Goal: Information Seeking & Learning: Learn about a topic

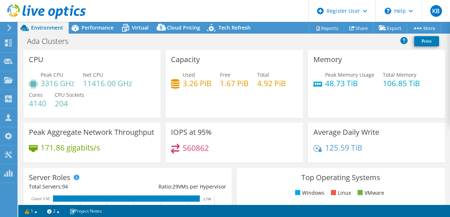
select select "USD"
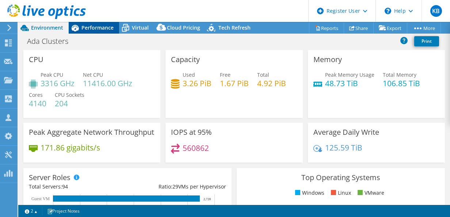
click at [84, 28] on span "Performance" at bounding box center [97, 27] width 32 height 7
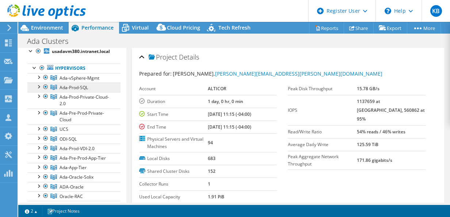
scroll to position [28, 0]
click at [34, 66] on div at bounding box center [34, 66] width 7 height 7
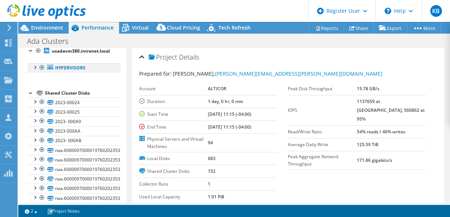
click at [34, 66] on div at bounding box center [34, 66] width 7 height 7
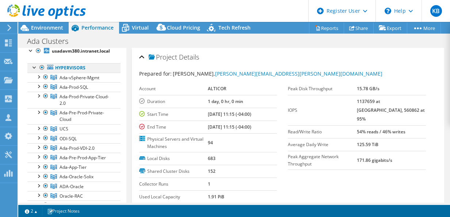
click at [34, 66] on div at bounding box center [34, 66] width 7 height 7
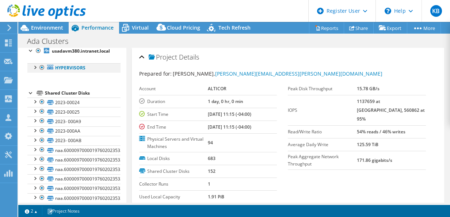
scroll to position [0, 0]
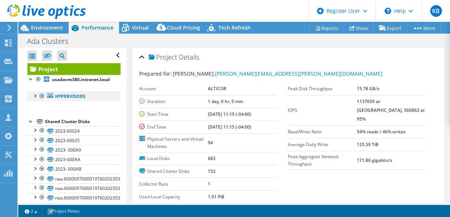
click at [34, 95] on div at bounding box center [34, 95] width 7 height 7
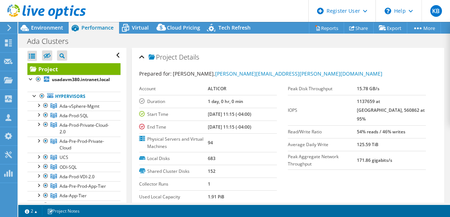
click at [25, 10] on icon at bounding box center [46, 11] width 79 height 15
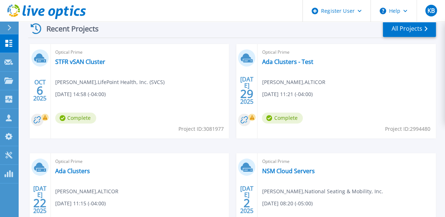
scroll to position [212, 0]
click at [155, 60] on div "Optical Prime STFR vSAN Cluster Chris Bishop , LifePoint Health, Inc. (SVCS) 10…" at bounding box center [140, 91] width 178 height 95
click at [96, 62] on link "STFR vSAN Cluster" at bounding box center [80, 61] width 50 height 7
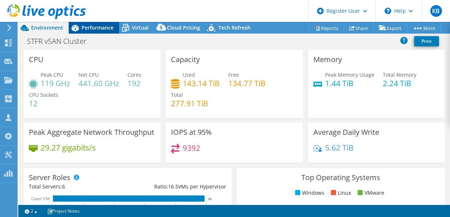
click at [96, 27] on span "Performance" at bounding box center [97, 27] width 32 height 7
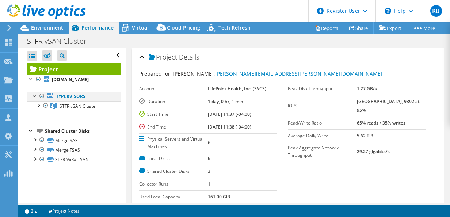
click at [37, 96] on div at bounding box center [34, 95] width 7 height 7
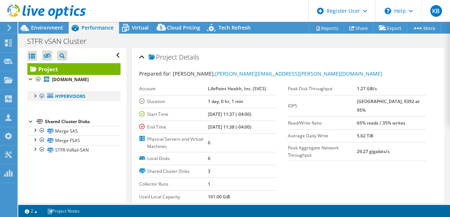
click at [37, 96] on div at bounding box center [34, 95] width 7 height 7
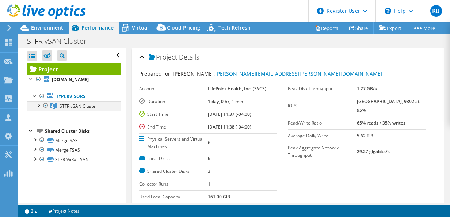
click at [38, 104] on div at bounding box center [38, 104] width 7 height 7
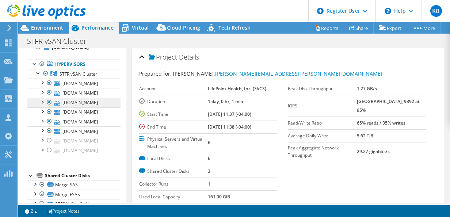
scroll to position [33, 0]
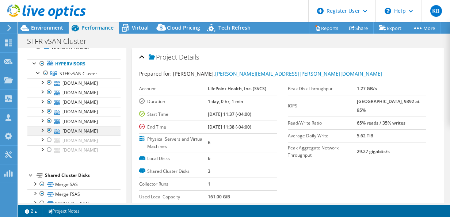
click at [49, 128] on div at bounding box center [49, 130] width 7 height 9
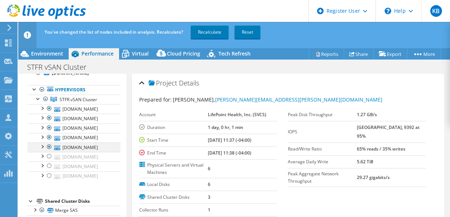
click at [49, 144] on div at bounding box center [49, 146] width 7 height 9
click at [48, 136] on div at bounding box center [49, 137] width 7 height 9
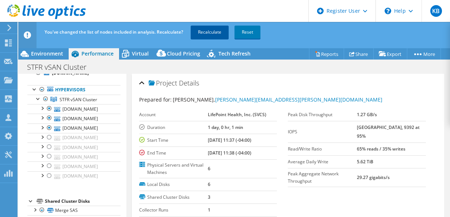
click at [193, 31] on link "Recalculate" at bounding box center [210, 32] width 38 height 13
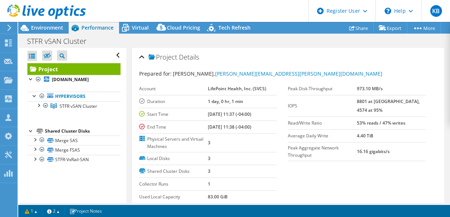
scroll to position [0, 0]
click at [39, 104] on div at bounding box center [38, 104] width 7 height 7
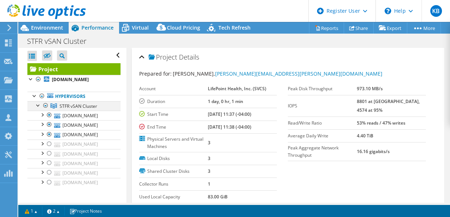
click at [39, 104] on div at bounding box center [38, 104] width 7 height 7
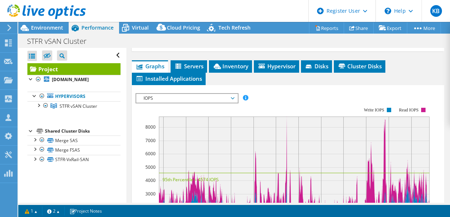
scroll to position [187, 0]
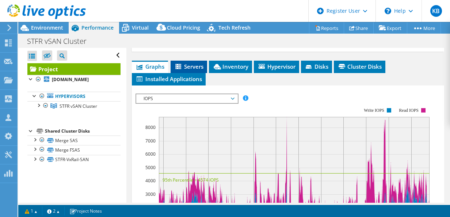
click at [192, 61] on li "Servers" at bounding box center [189, 67] width 37 height 12
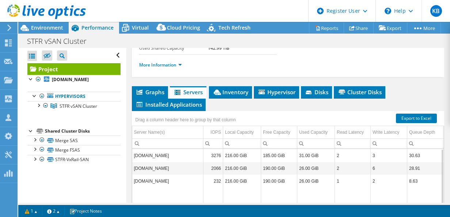
scroll to position [161, 0]
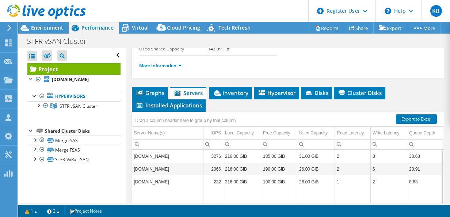
click at [266, 168] on td "190.00 GiB" at bounding box center [279, 169] width 36 height 13
click at [227, 89] on span "Inventory" at bounding box center [231, 92] width 36 height 7
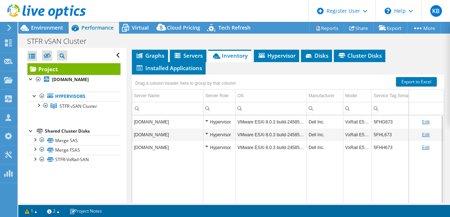
scroll to position [198, 0]
click at [284, 54] on span "Hypervisor" at bounding box center [277, 55] width 38 height 7
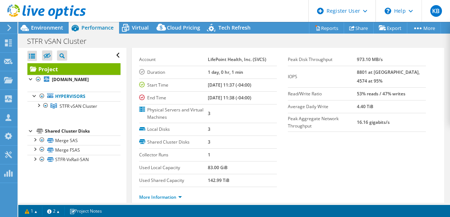
scroll to position [0, 0]
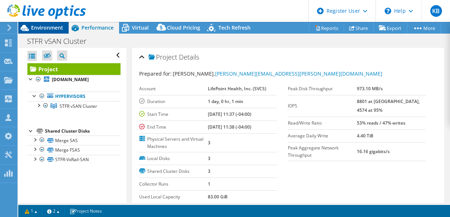
click at [50, 28] on span "Environment" at bounding box center [47, 27] width 32 height 7
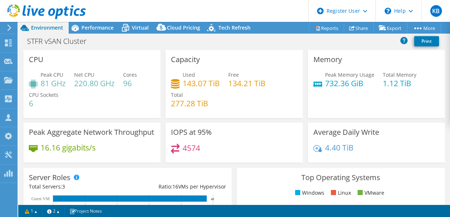
click at [233, 80] on h4 "134.21 TiB" at bounding box center [246, 83] width 37 height 8
click at [274, 72] on div "Used 143.07 TiB Free 134.21 TiB Total 277.28 TiB" at bounding box center [234, 93] width 126 height 44
click at [98, 30] on span "Performance" at bounding box center [97, 27] width 32 height 7
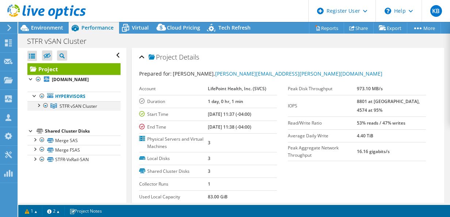
click at [39, 107] on div at bounding box center [38, 104] width 7 height 7
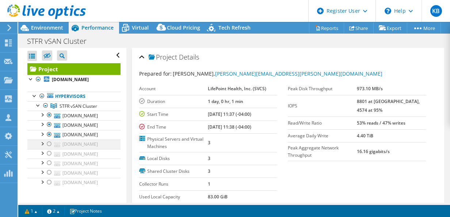
click at [48, 143] on div at bounding box center [49, 144] width 7 height 9
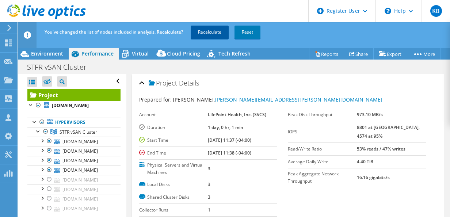
click at [216, 29] on link "Recalculate" at bounding box center [210, 32] width 38 height 13
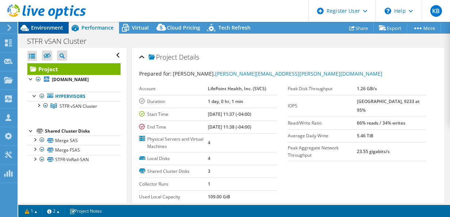
click at [55, 31] on span "Environment" at bounding box center [47, 27] width 32 height 7
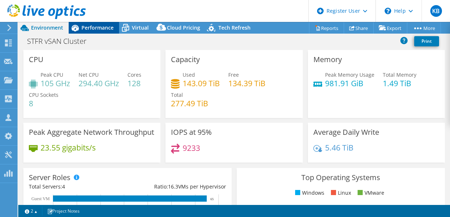
click at [96, 28] on span "Performance" at bounding box center [97, 27] width 32 height 7
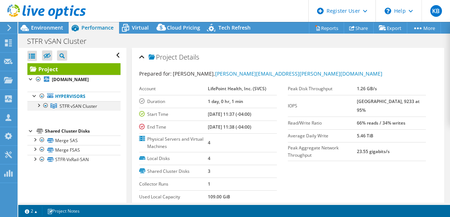
click at [39, 104] on div at bounding box center [38, 104] width 7 height 7
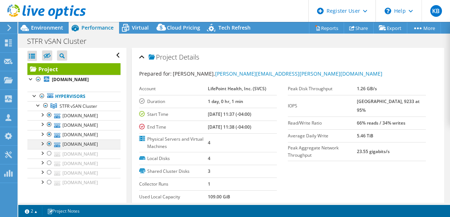
click at [48, 143] on div at bounding box center [49, 144] width 7 height 9
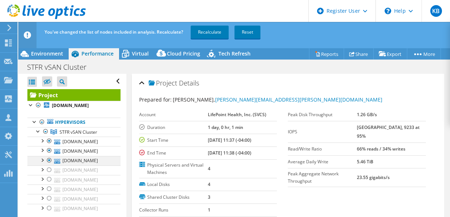
click at [48, 158] on div at bounding box center [49, 160] width 7 height 9
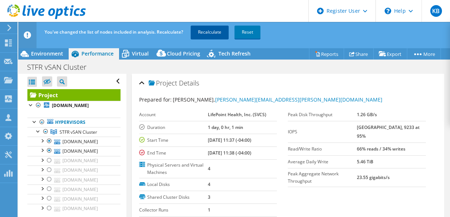
click at [212, 31] on link "Recalculate" at bounding box center [210, 32] width 38 height 13
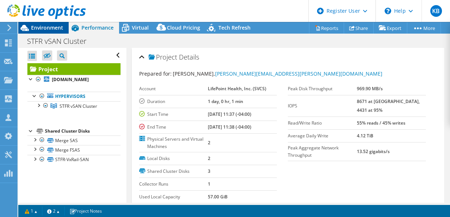
click at [49, 28] on span "Environment" at bounding box center [47, 27] width 32 height 7
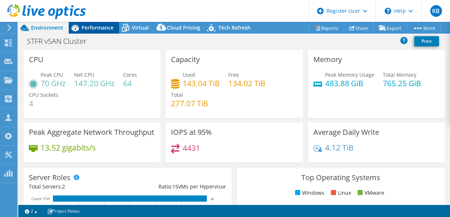
click at [92, 28] on span "Performance" at bounding box center [97, 27] width 32 height 7
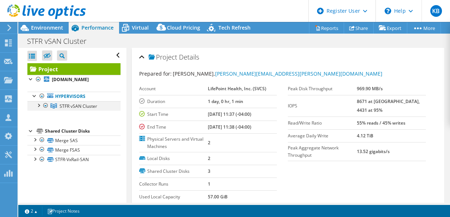
click at [39, 104] on div at bounding box center [38, 104] width 7 height 7
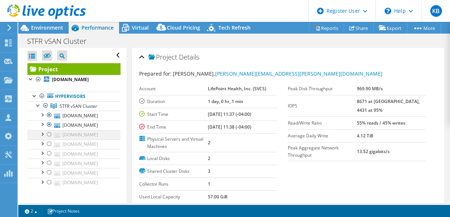
click at [50, 134] on div at bounding box center [49, 134] width 7 height 9
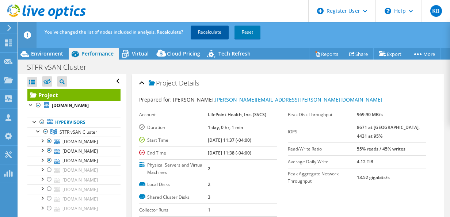
click at [203, 36] on link "Recalculate" at bounding box center [210, 32] width 38 height 13
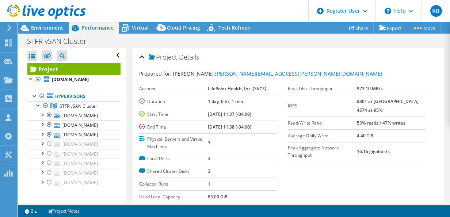
click at [237, 55] on div "Project Details" at bounding box center [288, 58] width 298 height 16
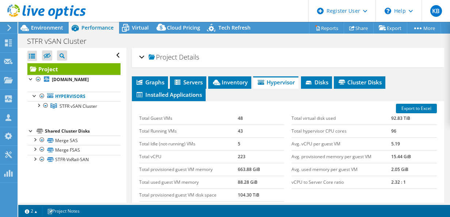
click at [142, 56] on div "Project Details" at bounding box center [288, 58] width 298 height 16
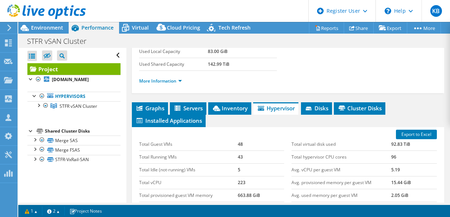
scroll to position [146, 0]
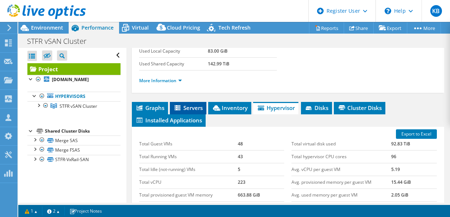
click at [194, 104] on span "Servers" at bounding box center [188, 107] width 29 height 7
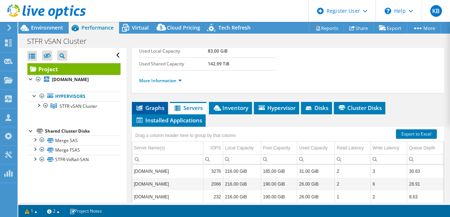
click at [145, 104] on span "Graphs" at bounding box center [150, 107] width 29 height 7
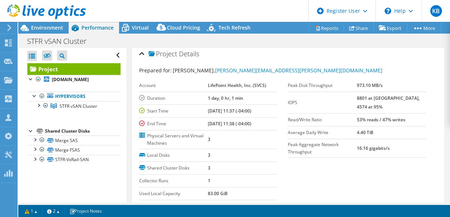
scroll to position [0, 0]
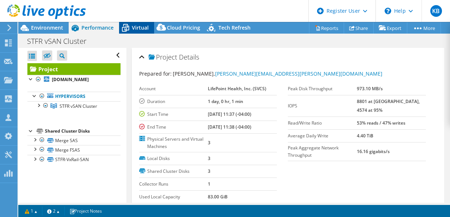
click at [129, 26] on icon at bounding box center [125, 28] width 13 height 13
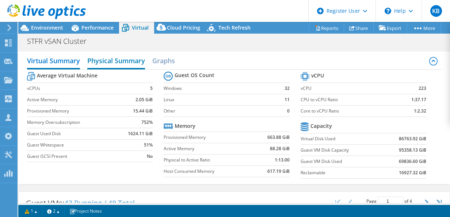
click at [125, 60] on h2 "Physical Summary" at bounding box center [116, 61] width 58 height 16
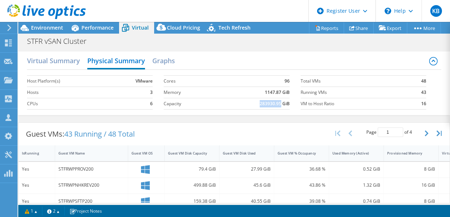
drag, startPoint x: 256, startPoint y: 103, endPoint x: 277, endPoint y: 104, distance: 20.5
click at [277, 104] on b "283930.95 GiB" at bounding box center [275, 103] width 30 height 7
copy b "283930.95"
click at [172, 65] on h2 "Graphs" at bounding box center [163, 61] width 23 height 16
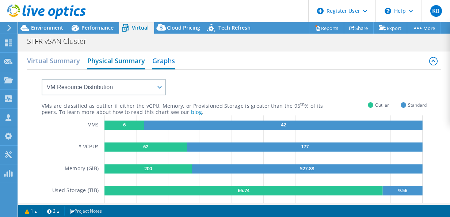
click at [127, 65] on h2 "Physical Summary" at bounding box center [116, 61] width 58 height 16
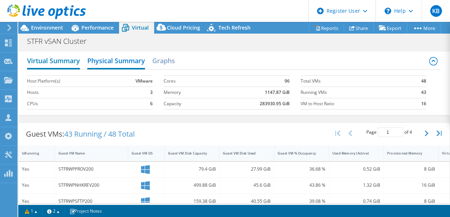
click at [69, 59] on h2 "Virtual Summary" at bounding box center [53, 61] width 53 height 16
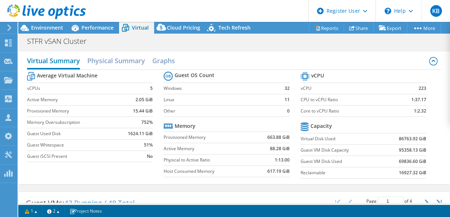
click at [69, 59] on h2 "Virtual Summary" at bounding box center [53, 61] width 53 height 16
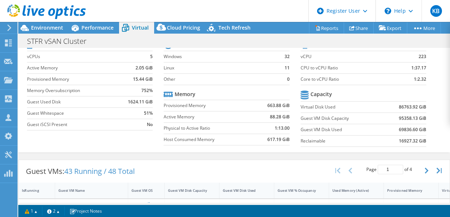
scroll to position [32, 0]
drag, startPoint x: 394, startPoint y: 116, endPoint x: 414, endPoint y: 118, distance: 19.8
click at [414, 118] on b "95358.13 GiB" at bounding box center [412, 117] width 27 height 7
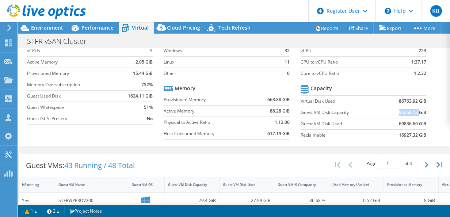
scroll to position [0, 0]
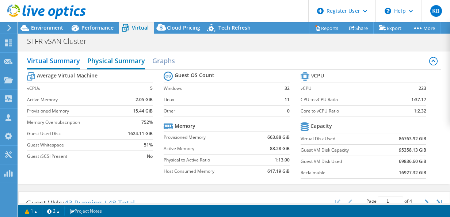
click at [124, 61] on h2 "Physical Summary" at bounding box center [116, 61] width 58 height 16
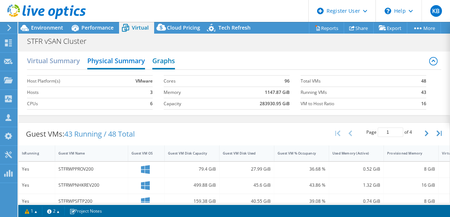
click at [167, 63] on h2 "Graphs" at bounding box center [163, 61] width 23 height 16
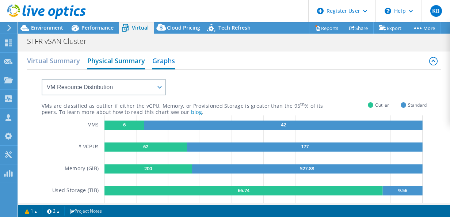
click at [115, 60] on h2 "Physical Summary" at bounding box center [116, 61] width 58 height 16
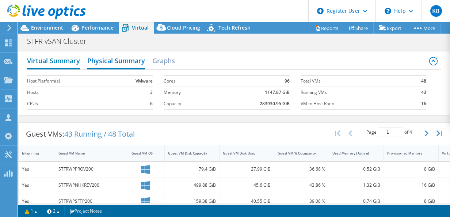
click at [58, 66] on h2 "Virtual Summary" at bounding box center [53, 61] width 53 height 16
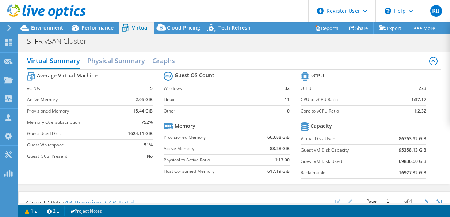
click at [399, 150] on b "95358.13 GiB" at bounding box center [412, 150] width 27 height 7
click at [98, 25] on span "Performance" at bounding box center [97, 27] width 32 height 7
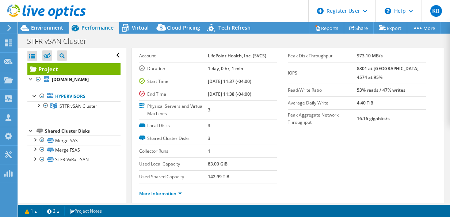
scroll to position [33, 0]
click at [34, 137] on div at bounding box center [34, 139] width 7 height 7
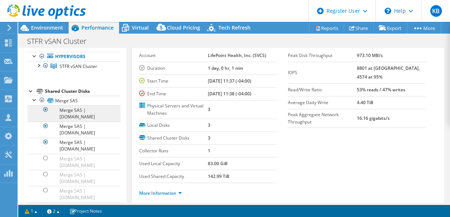
scroll to position [39, 0]
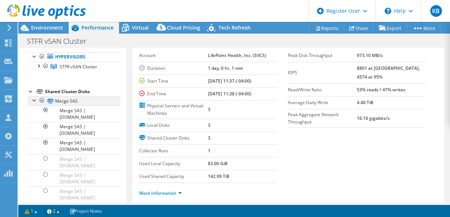
click at [34, 99] on div at bounding box center [34, 99] width 7 height 7
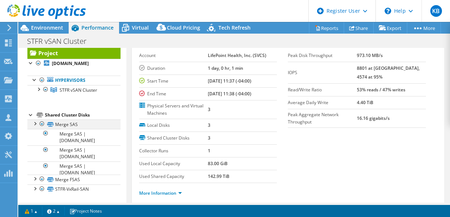
scroll to position [0, 0]
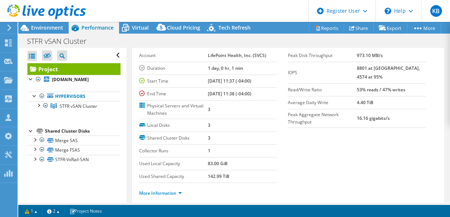
click at [31, 130] on div at bounding box center [30, 130] width 7 height 7
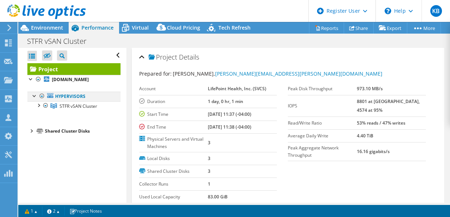
click at [33, 95] on div at bounding box center [34, 95] width 7 height 7
click at [35, 96] on div at bounding box center [34, 95] width 7 height 7
click at [39, 106] on div at bounding box center [38, 104] width 7 height 7
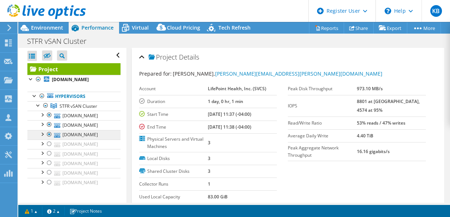
scroll to position [17, 0]
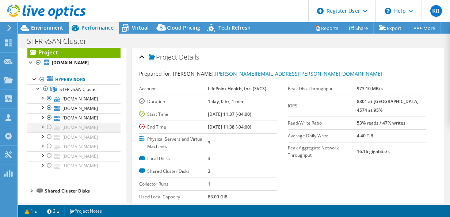
click at [49, 126] on div at bounding box center [49, 127] width 7 height 9
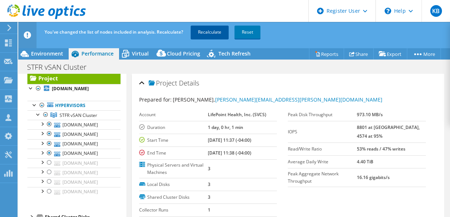
click at [208, 30] on link "Recalculate" at bounding box center [210, 32] width 38 height 13
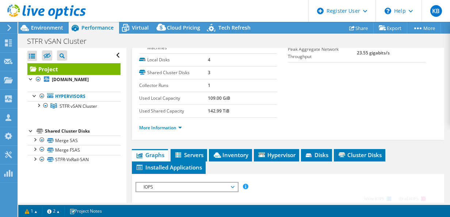
scroll to position [0, 0]
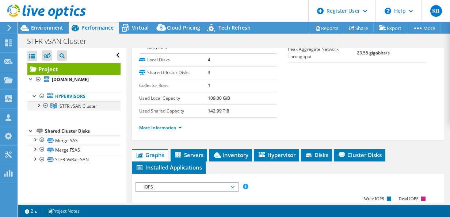
click at [39, 104] on div at bounding box center [38, 104] width 7 height 7
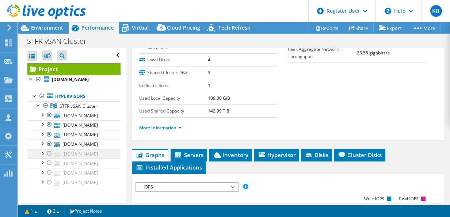
click at [50, 152] on div at bounding box center [49, 153] width 7 height 9
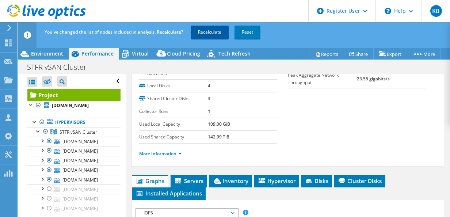
click at [210, 31] on link "Recalculate" at bounding box center [210, 32] width 38 height 13
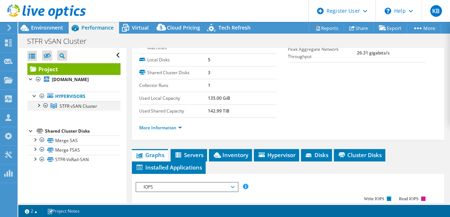
click at [40, 104] on div at bounding box center [38, 104] width 7 height 7
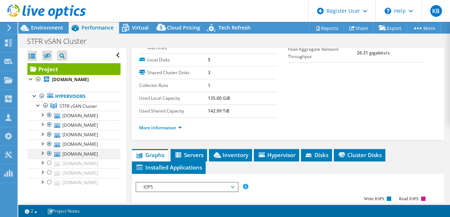
click at [50, 151] on div at bounding box center [49, 153] width 7 height 9
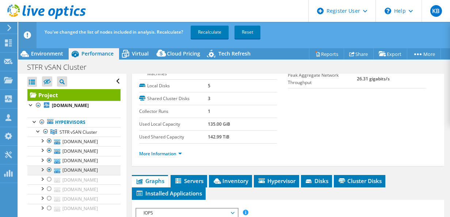
click at [49, 169] on div at bounding box center [49, 170] width 7 height 9
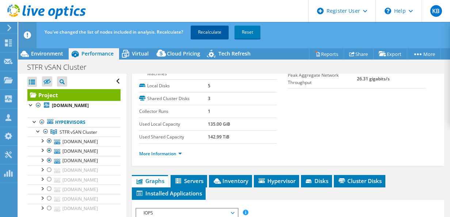
click at [207, 30] on link "Recalculate" at bounding box center [210, 32] width 38 height 13
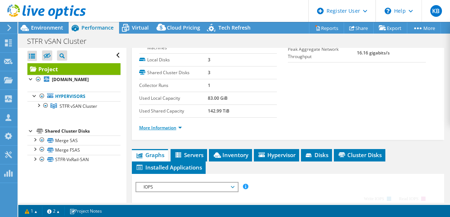
click at [177, 125] on link "More Information" at bounding box center [160, 128] width 43 height 6
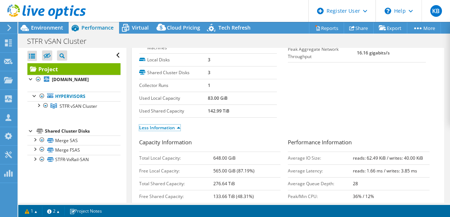
click at [177, 125] on link "Less Information" at bounding box center [159, 128] width 41 height 6
click at [177, 125] on link "More Information" at bounding box center [160, 128] width 43 height 6
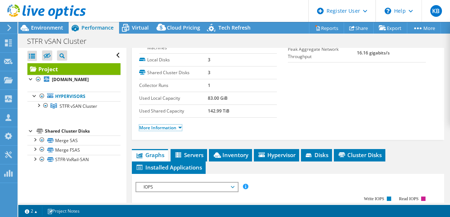
click at [177, 125] on link "More Information" at bounding box center [160, 128] width 43 height 6
click at [175, 126] on link "More Information" at bounding box center [160, 128] width 43 height 6
click at [178, 126] on link "More Information" at bounding box center [160, 128] width 43 height 6
click at [238, 125] on ul "More Information" at bounding box center [288, 127] width 298 height 10
click at [167, 125] on link "More Information" at bounding box center [160, 128] width 43 height 6
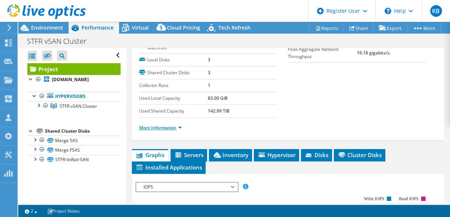
click at [175, 125] on link "More Information" at bounding box center [160, 128] width 43 height 6
click at [259, 136] on div "Project Details Prepared for: Chris Bishop, Chris.Bishop@sfhga.com Account Life…" at bounding box center [288, 44] width 313 height 191
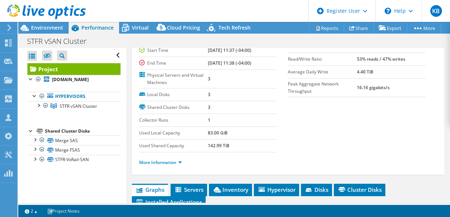
scroll to position [64, 0]
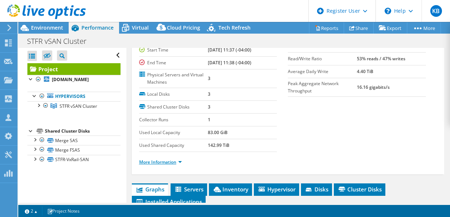
click at [171, 159] on link "More Information" at bounding box center [160, 162] width 43 height 6
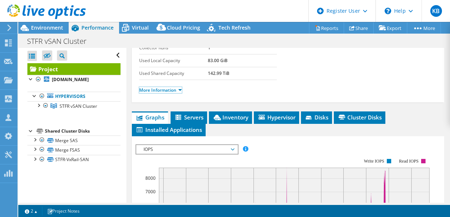
scroll to position [136, 0]
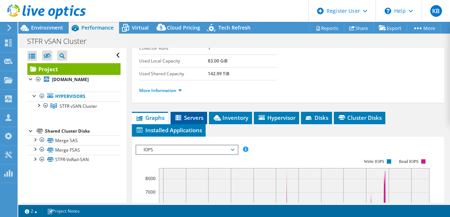
click at [194, 116] on span "Servers" at bounding box center [188, 117] width 29 height 7
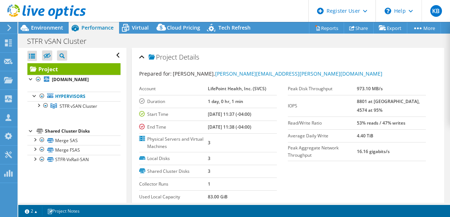
select select "USD"
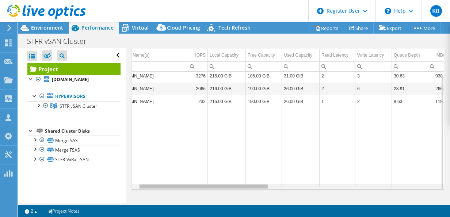
drag, startPoint x: 251, startPoint y: 183, endPoint x: 270, endPoint y: 175, distance: 20.6
click at [270, 175] on body "KB Dell User Kunal Bhagwani Kunal.Bhagwani@Dell.com Dell My Profile Log Out \n …" at bounding box center [225, 108] width 450 height 217
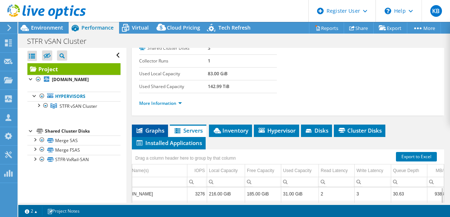
click at [157, 127] on span "Graphs" at bounding box center [150, 130] width 29 height 7
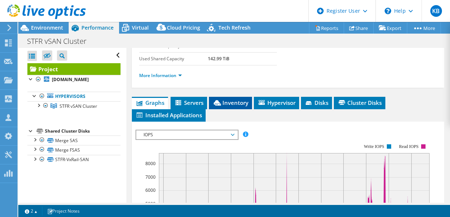
click at [239, 103] on span "Inventory" at bounding box center [231, 102] width 36 height 7
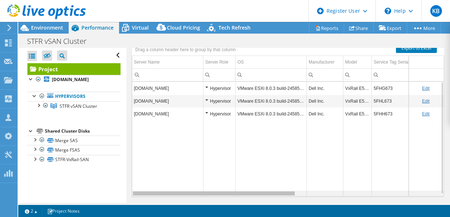
drag, startPoint x: 276, startPoint y: 192, endPoint x: 272, endPoint y: 179, distance: 13.2
click at [272, 179] on body "KB Dell User Kunal Bhagwani Kunal.Bhagwani@Dell.com Dell My Profile Log Out \n …" at bounding box center [225, 108] width 450 height 217
